Goal: Transaction & Acquisition: Purchase product/service

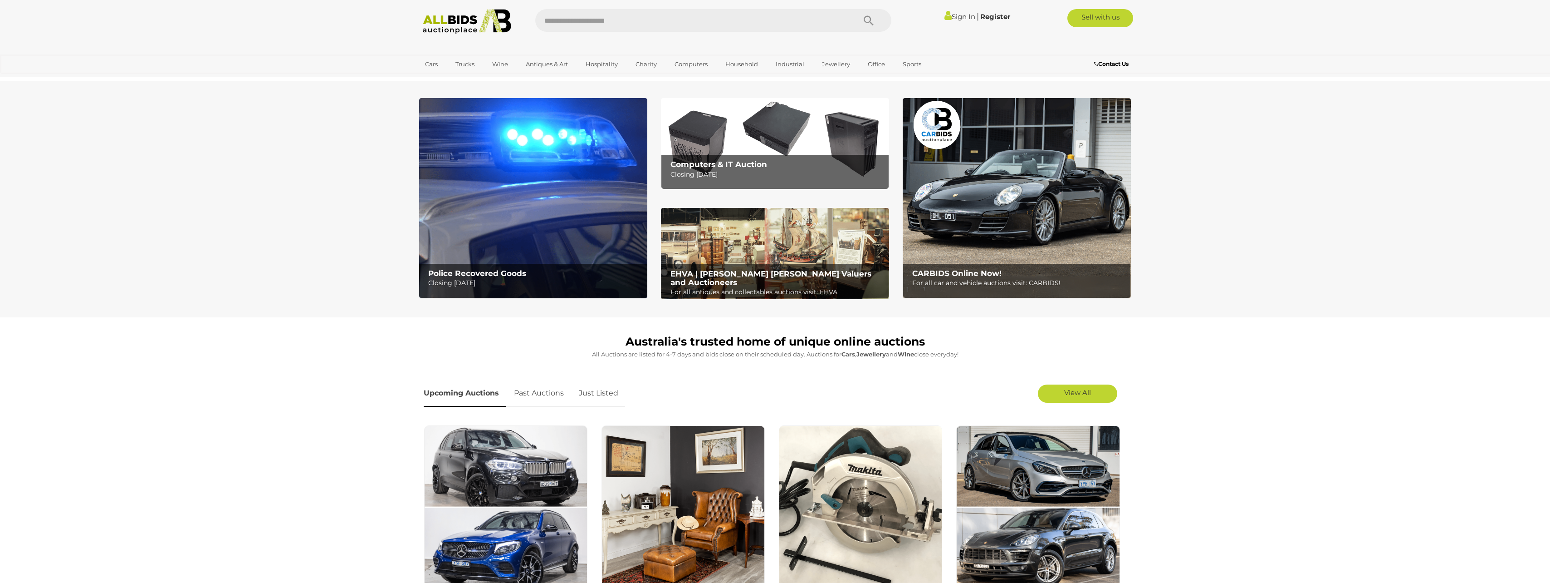
click at [564, 18] on input "text" at bounding box center [690, 20] width 311 height 23
type input "****"
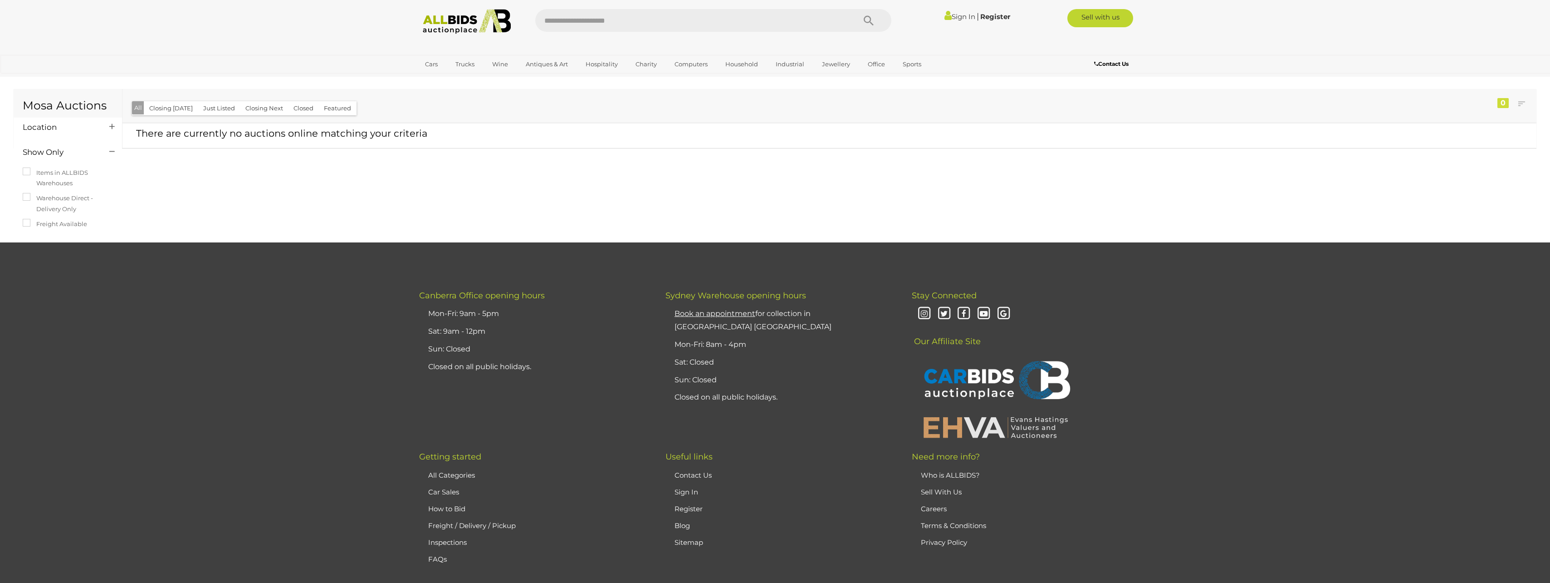
drag, startPoint x: 136, startPoint y: 395, endPoint x: 152, endPoint y: 383, distance: 19.8
click at [136, 395] on div "﻿ [GEOGRAPHIC_DATA] Office opening hours Mon-Fri: 9am - 5pm Sat: 9am - 12pm Sun…" at bounding box center [775, 428] width 1550 height 333
